Goal: Task Accomplishment & Management: Use online tool/utility

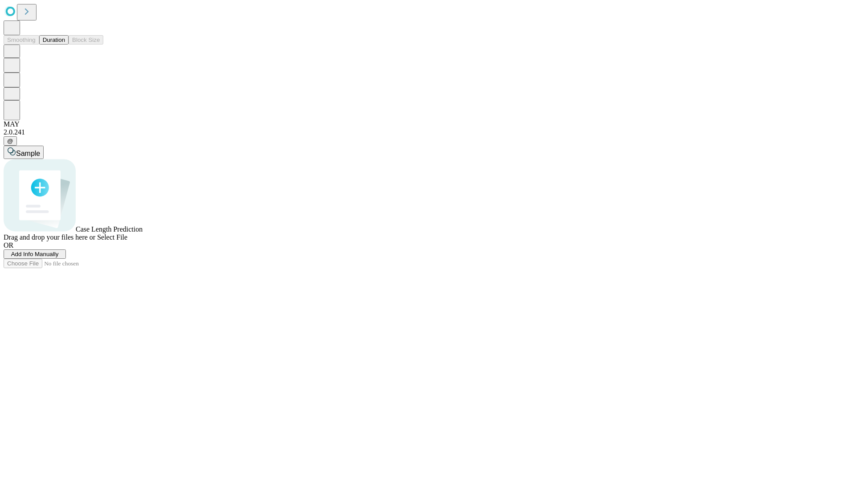
click at [65, 45] on button "Duration" at bounding box center [53, 39] width 29 height 9
click at [59, 257] on span "Add Info Manually" at bounding box center [35, 254] width 48 height 7
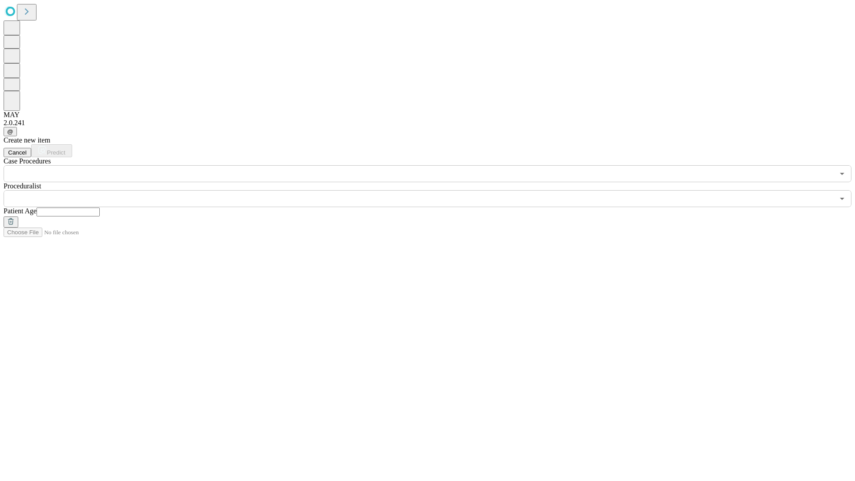
click at [100, 207] on input "text" at bounding box center [68, 211] width 63 height 9
type input "**"
click at [434, 190] on input "text" at bounding box center [419, 198] width 830 height 17
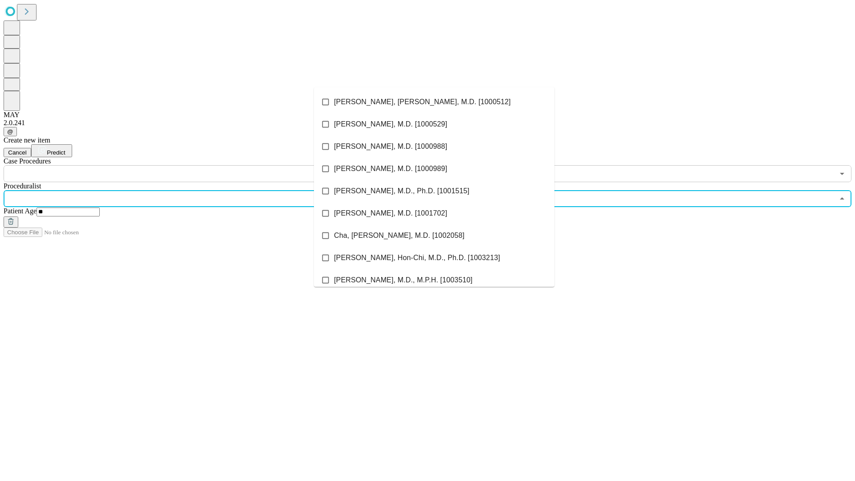
click at [434, 102] on li "[PERSON_NAME], [PERSON_NAME], M.D. [1000512]" at bounding box center [434, 102] width 240 height 22
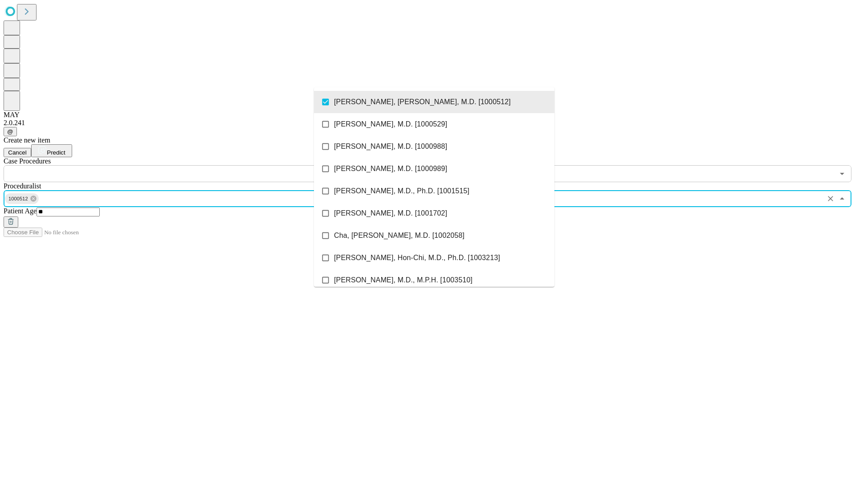
click at [187, 165] on input "text" at bounding box center [419, 173] width 830 height 17
